Goal: Task Accomplishment & Management: Use online tool/utility

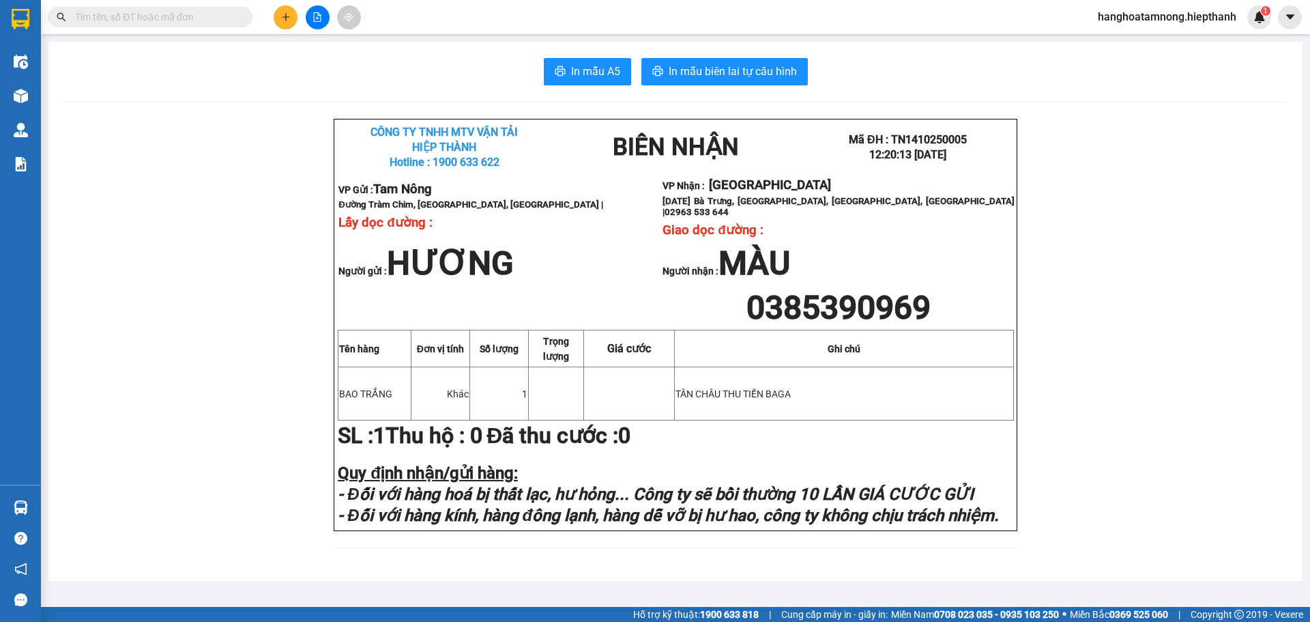
click at [38, 12] on div at bounding box center [20, 22] width 41 height 44
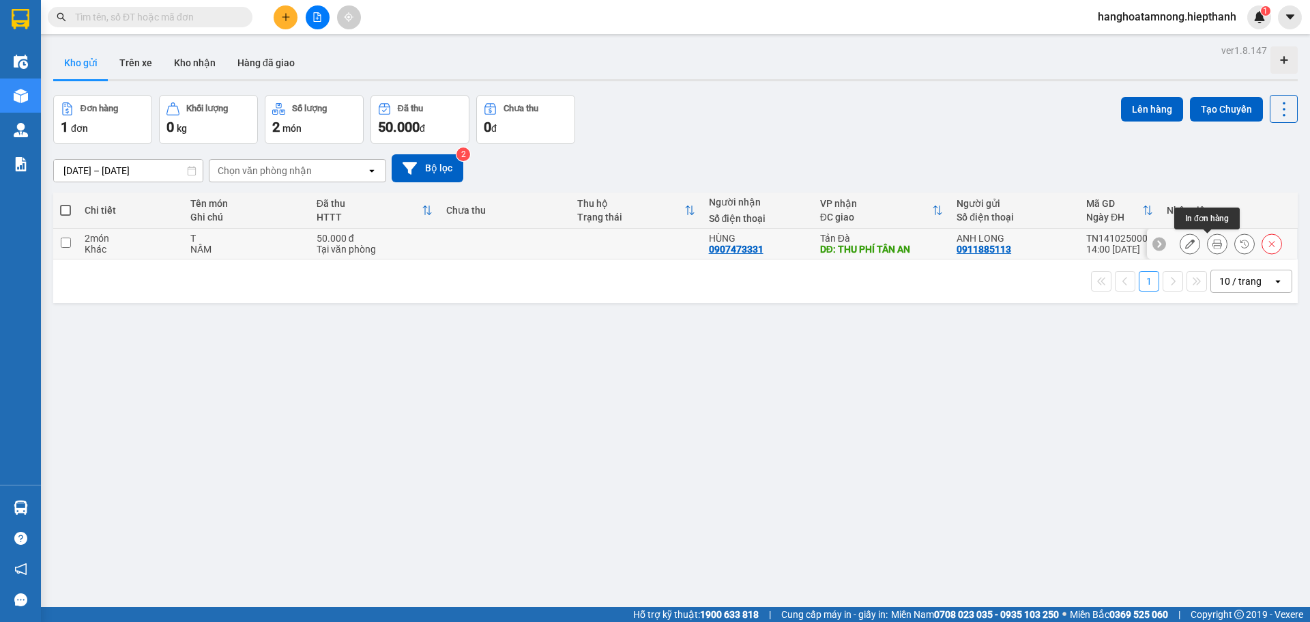
click at [1213, 241] on icon at bounding box center [1218, 244] width 10 height 10
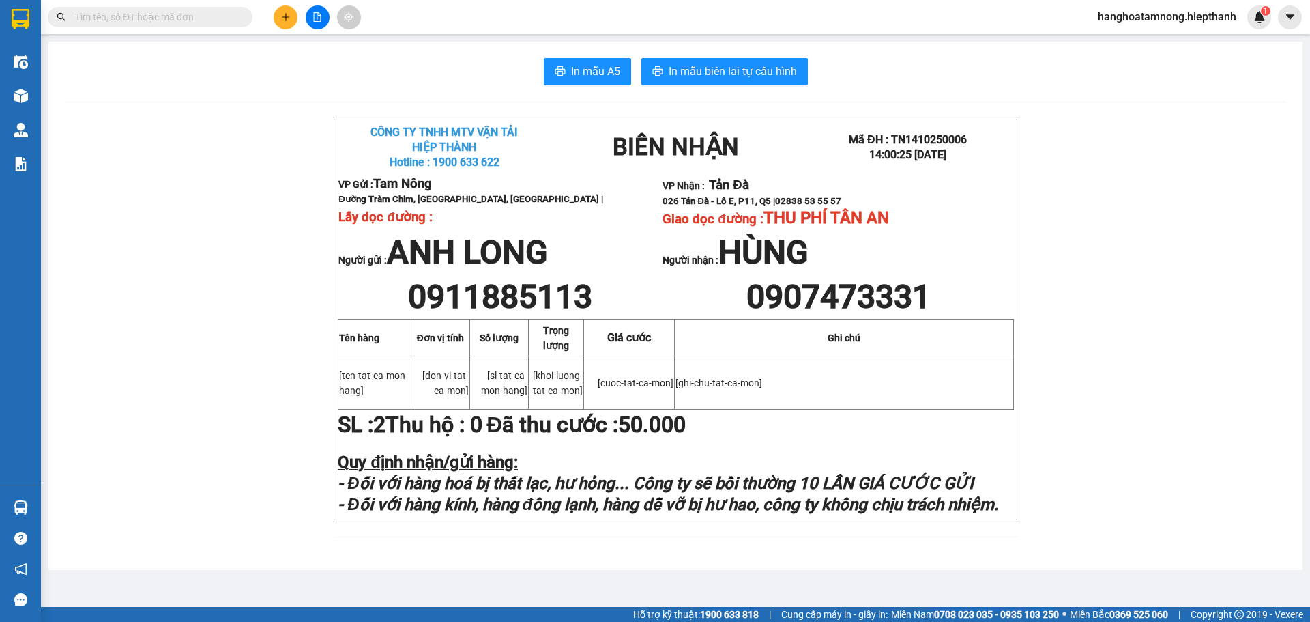
click at [732, 57] on div "In mẫu A5 In mẫu biên lai tự cấu hình CÔNG TY TNHH MTV VẬN TẢI HIỆP THÀNH Hot…" at bounding box center [675, 306] width 1254 height 528
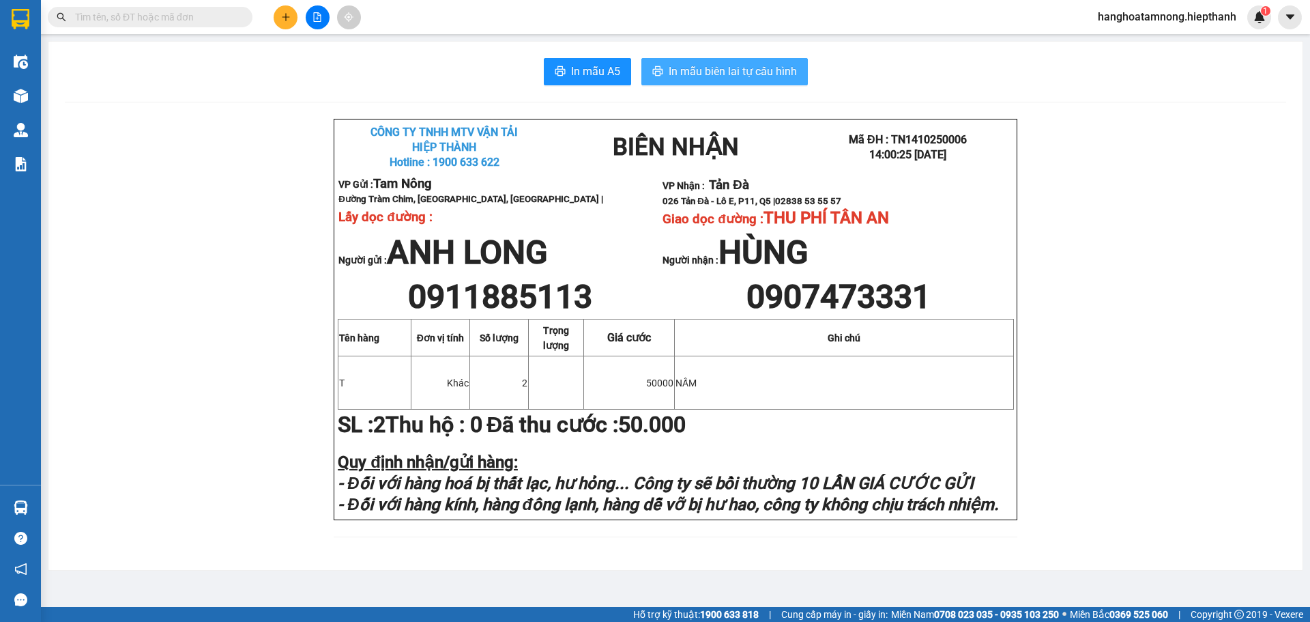
click at [732, 60] on button "In mẫu biên lai tự cấu hình" at bounding box center [724, 71] width 167 height 27
click at [743, 75] on span "In mẫu biên lai tự cấu hình" at bounding box center [733, 71] width 128 height 17
